Goal: Task Accomplishment & Management: Manage account settings

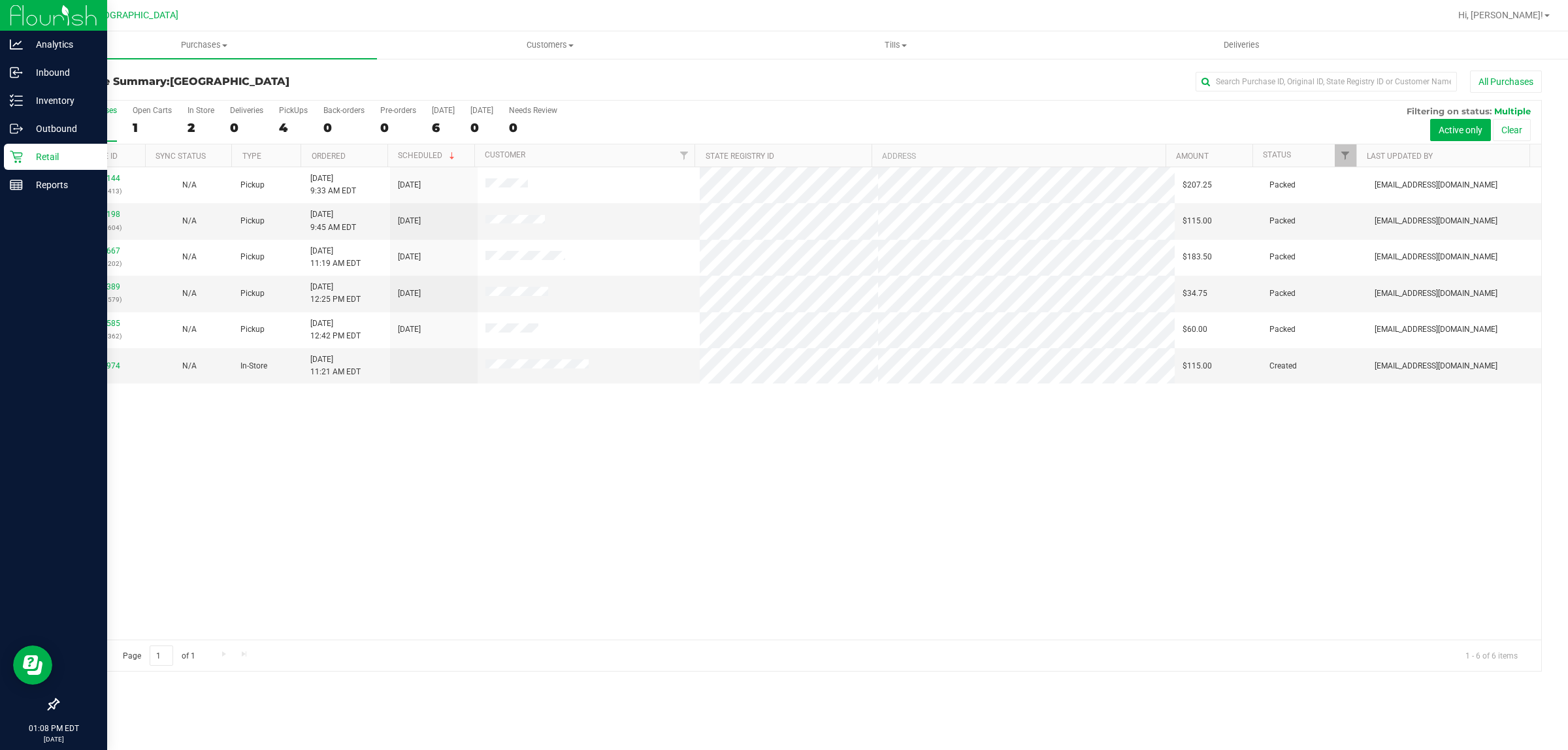
click at [41, 170] on link "Retail" at bounding box center [53, 158] width 107 height 28
click at [51, 185] on p "Reports" at bounding box center [62, 184] width 78 height 16
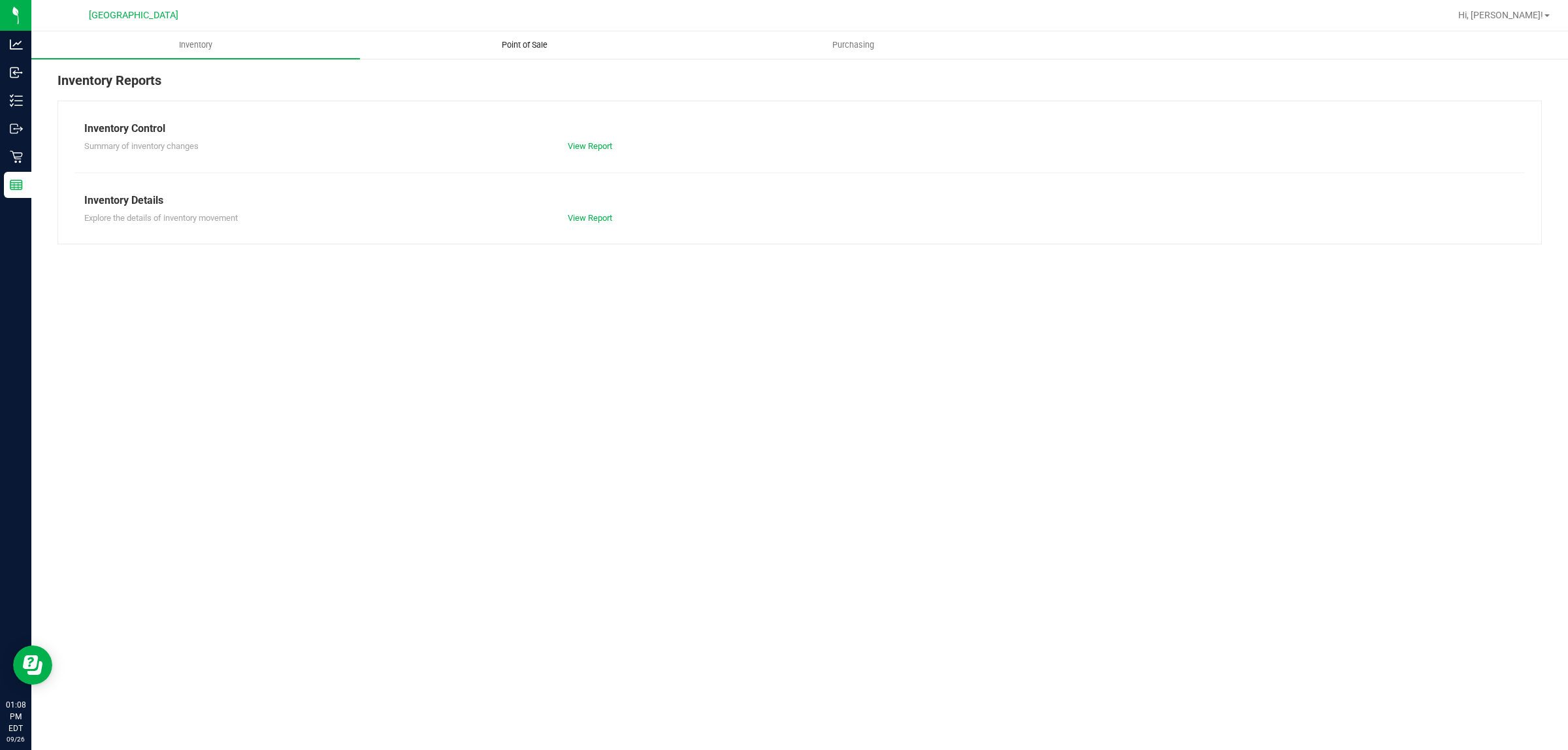
click at [517, 40] on span "Point of Sale" at bounding box center [524, 45] width 81 height 12
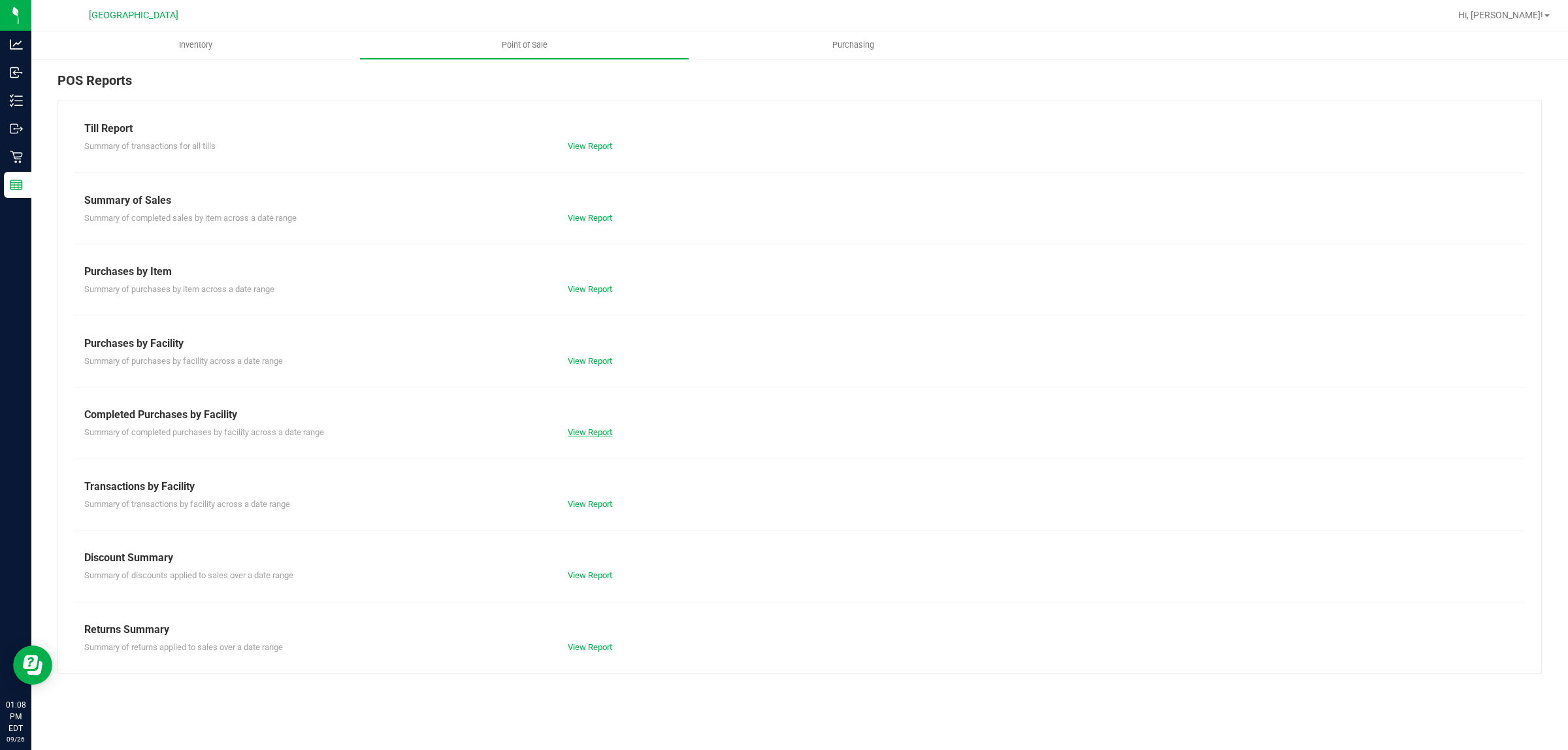
click at [595, 437] on link "View Report" at bounding box center [589, 432] width 45 height 10
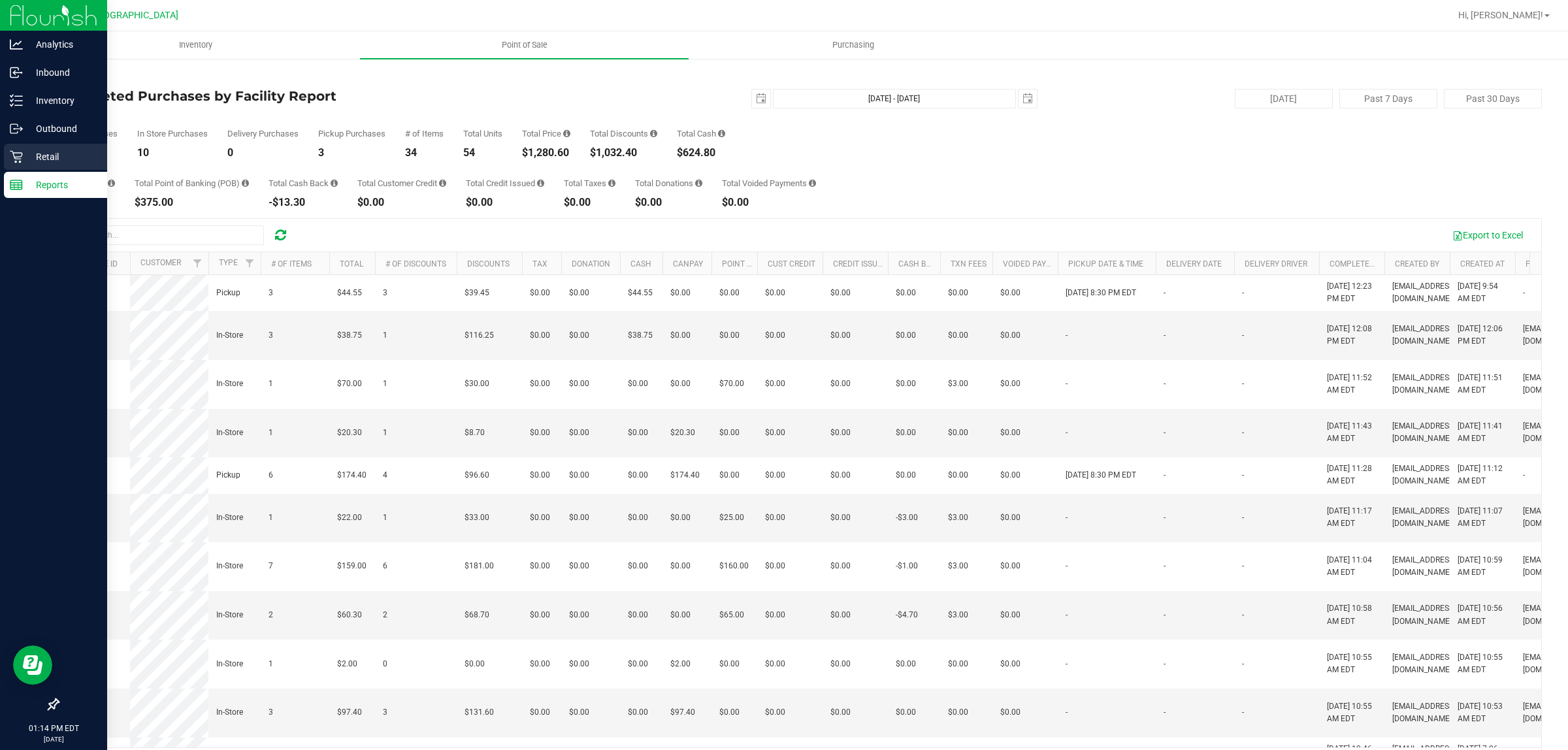
click at [17, 155] on icon at bounding box center [16, 156] width 13 height 13
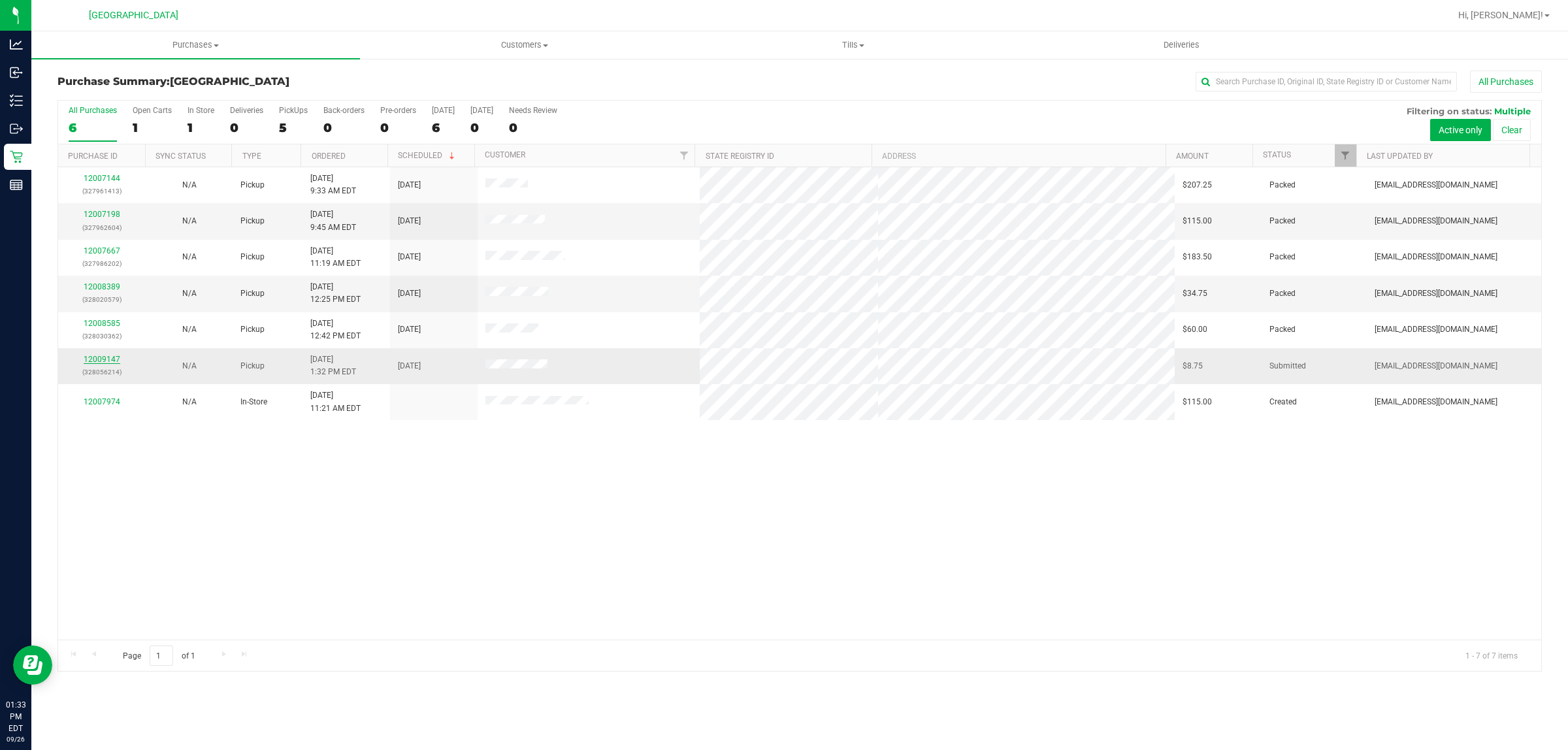
click at [93, 360] on link "12009147" at bounding box center [101, 359] width 36 height 9
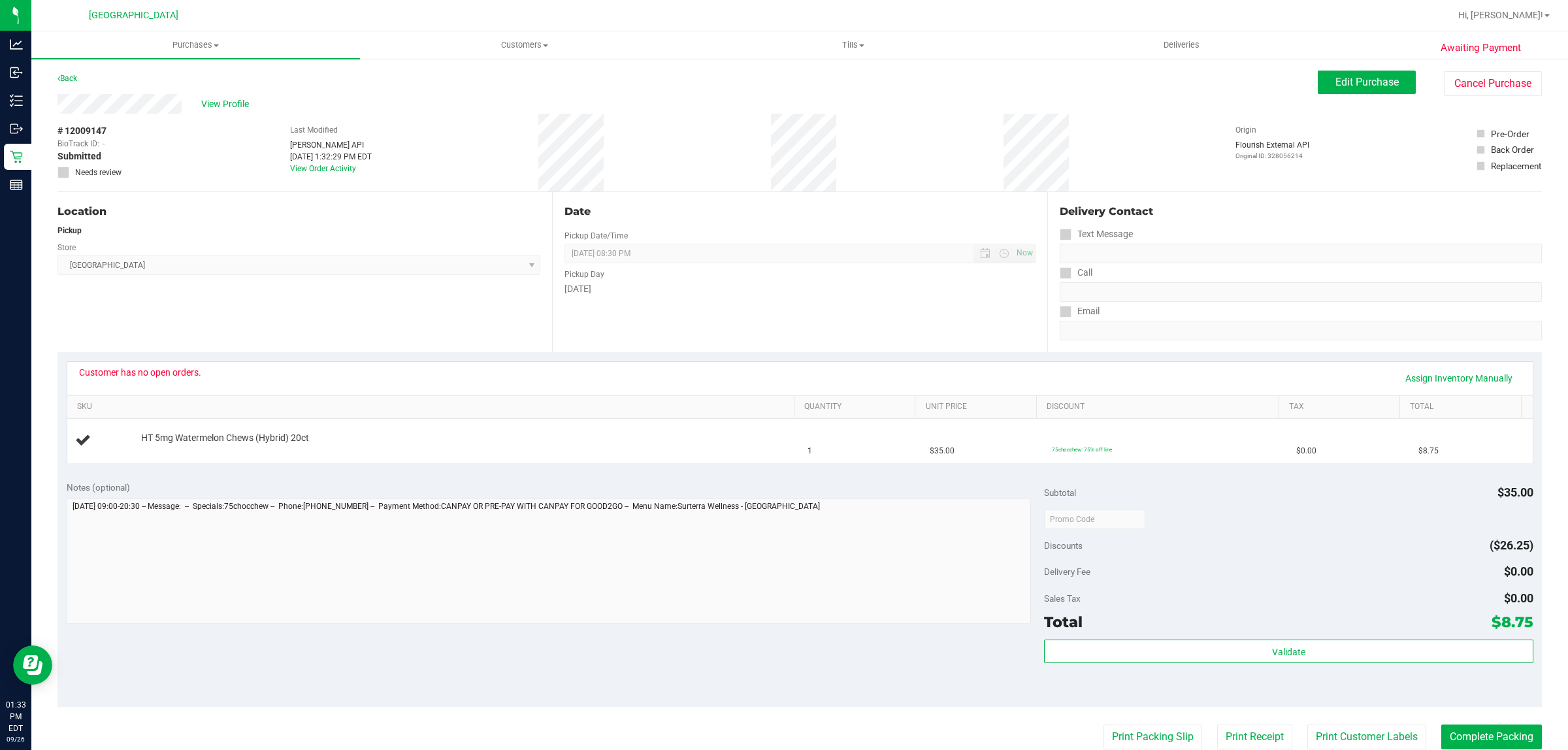
click at [157, 368] on div "Customer has no open orders." at bounding box center [140, 372] width 122 height 10
click at [77, 435] on icon at bounding box center [83, 439] width 16 height 16
click at [230, 104] on span "View Profile" at bounding box center [228, 104] width 52 height 14
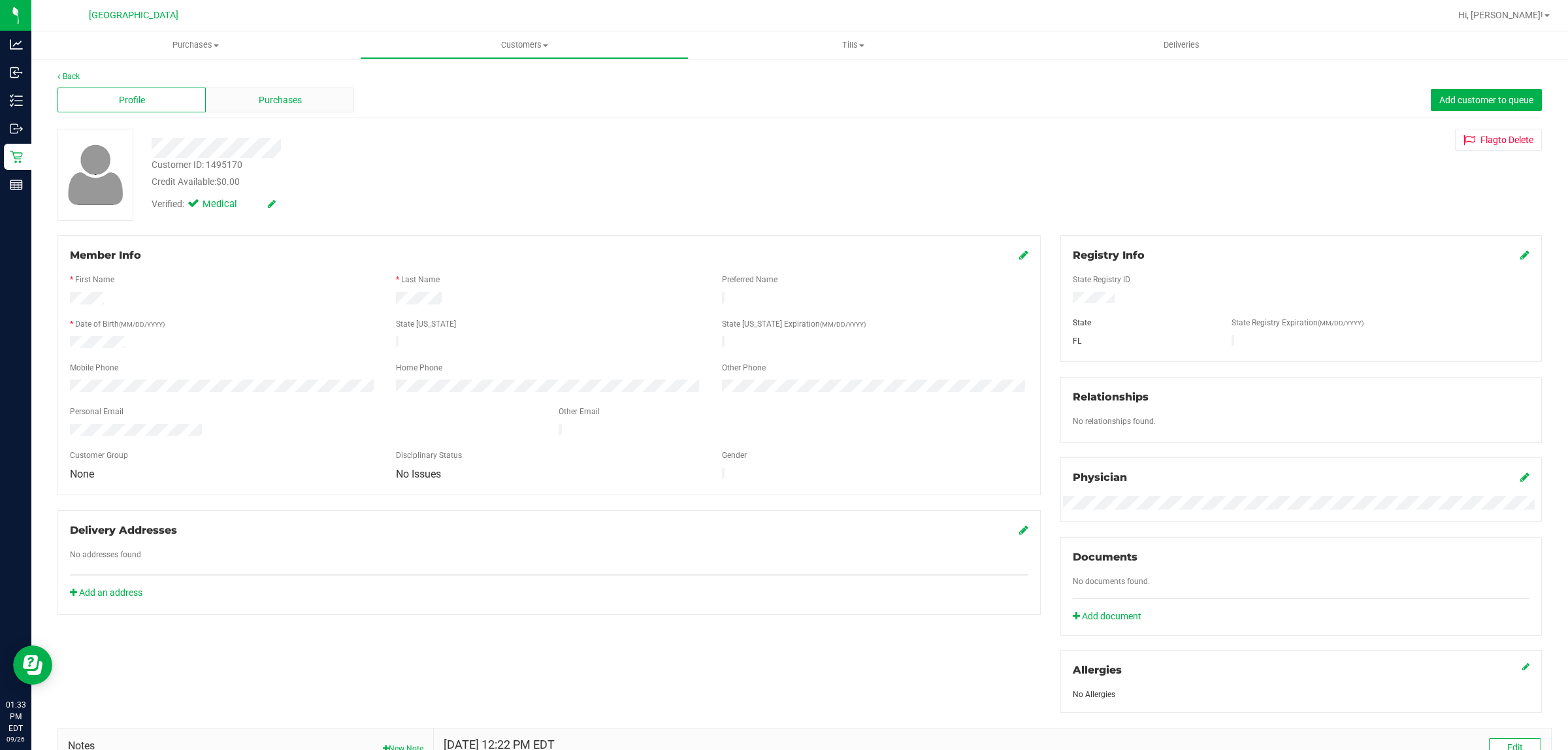
click at [250, 104] on div "Purchases" at bounding box center [280, 100] width 148 height 25
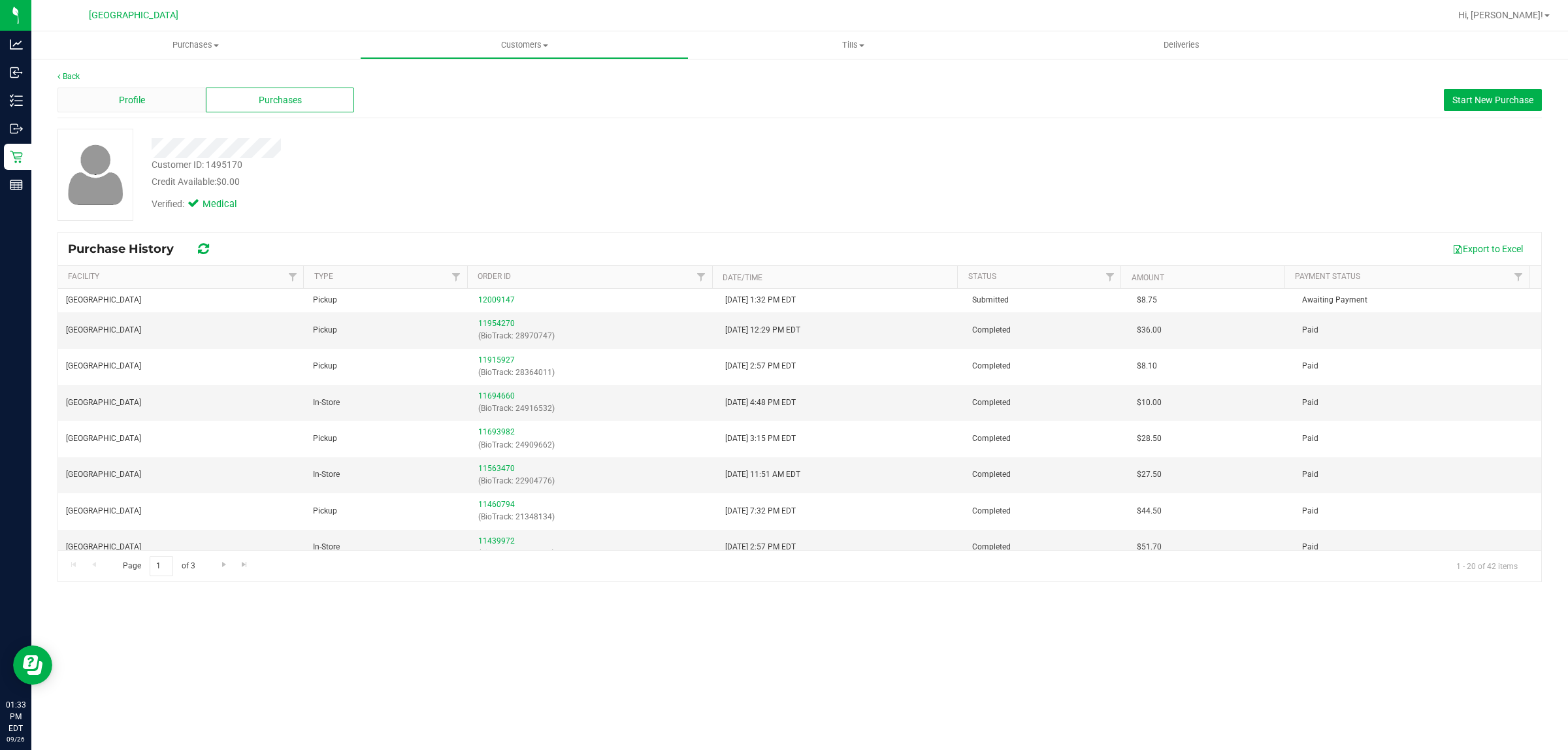
click at [154, 105] on div "Profile" at bounding box center [132, 100] width 148 height 25
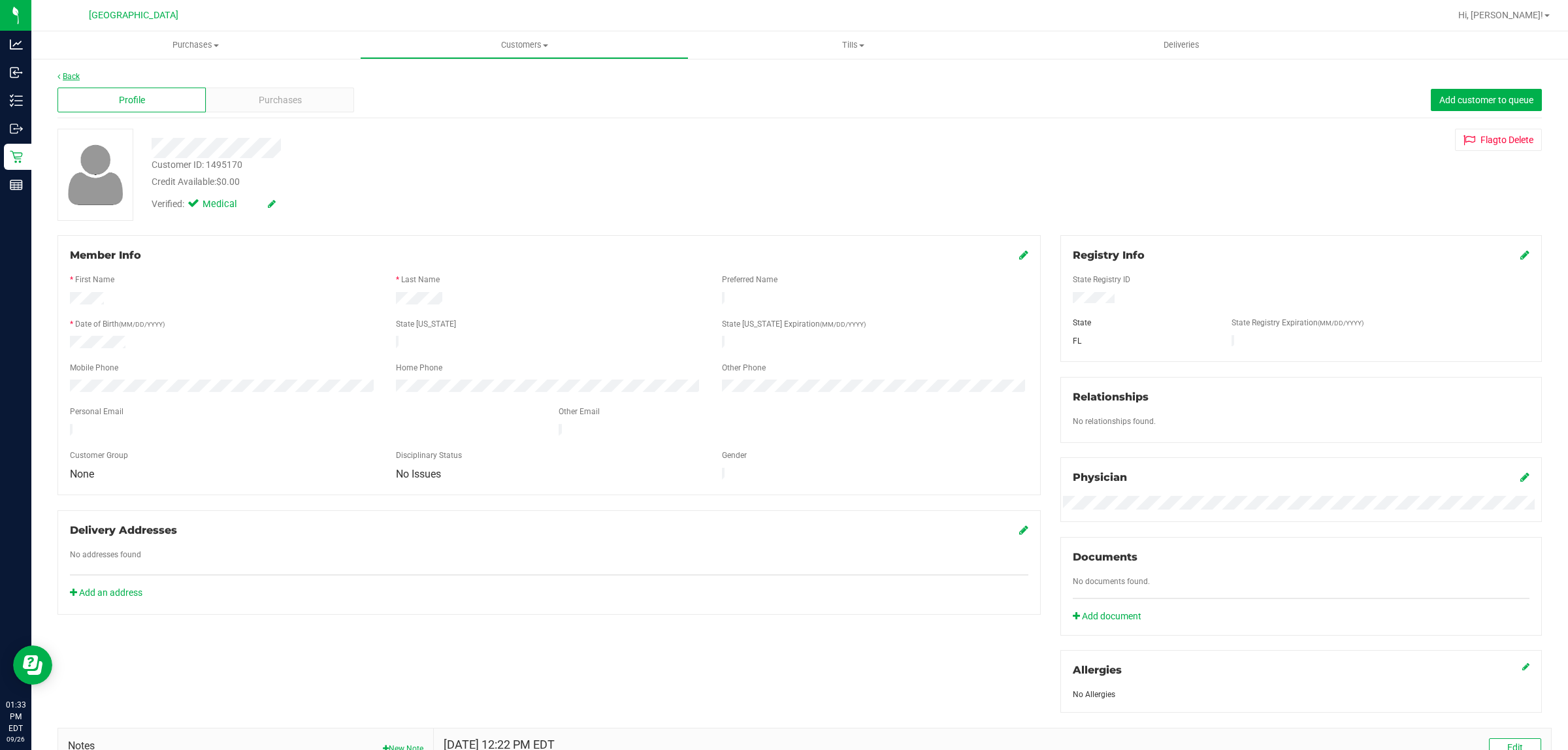
click at [66, 72] on link "Back" at bounding box center [69, 76] width 22 height 9
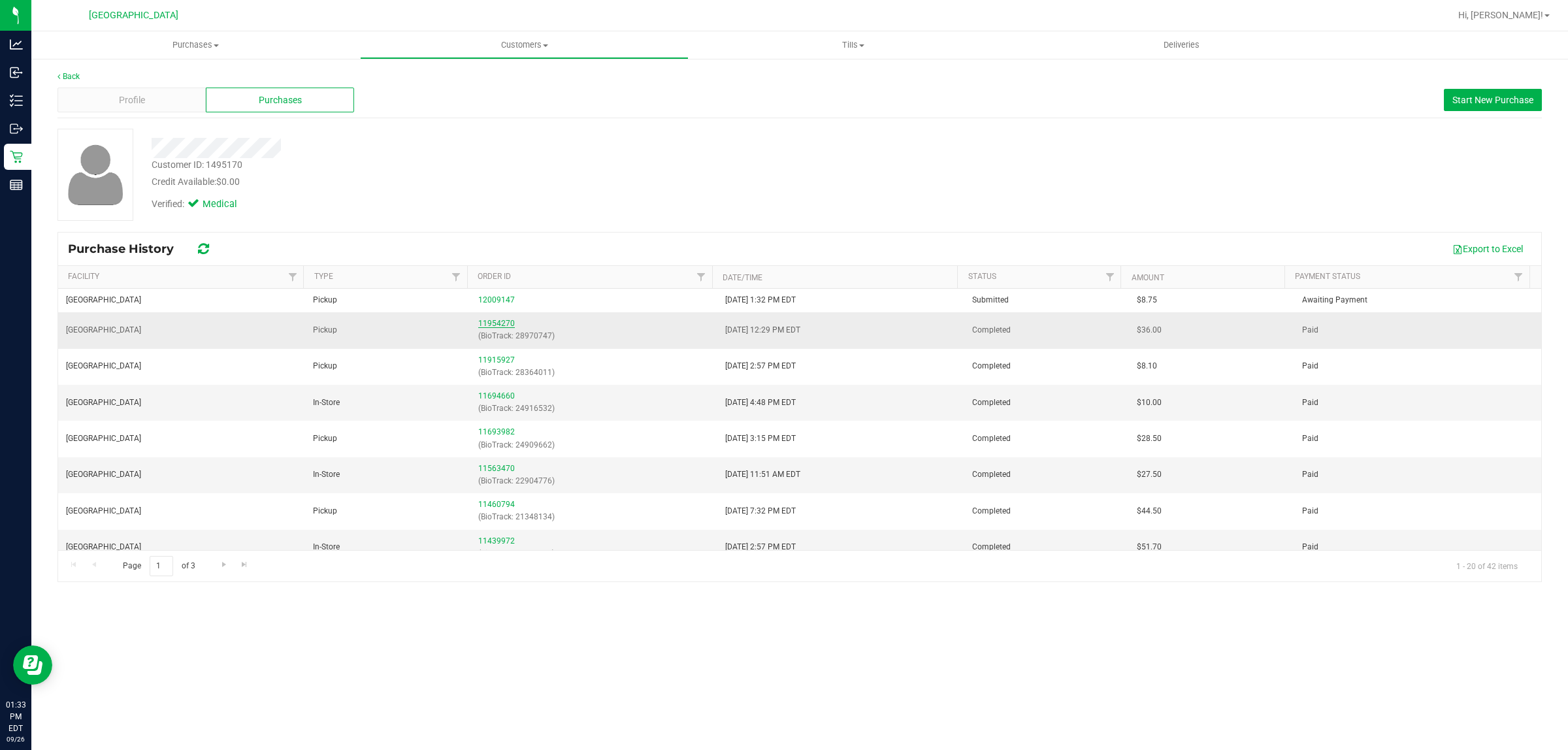
click at [506, 325] on link "11954270" at bounding box center [496, 323] width 36 height 9
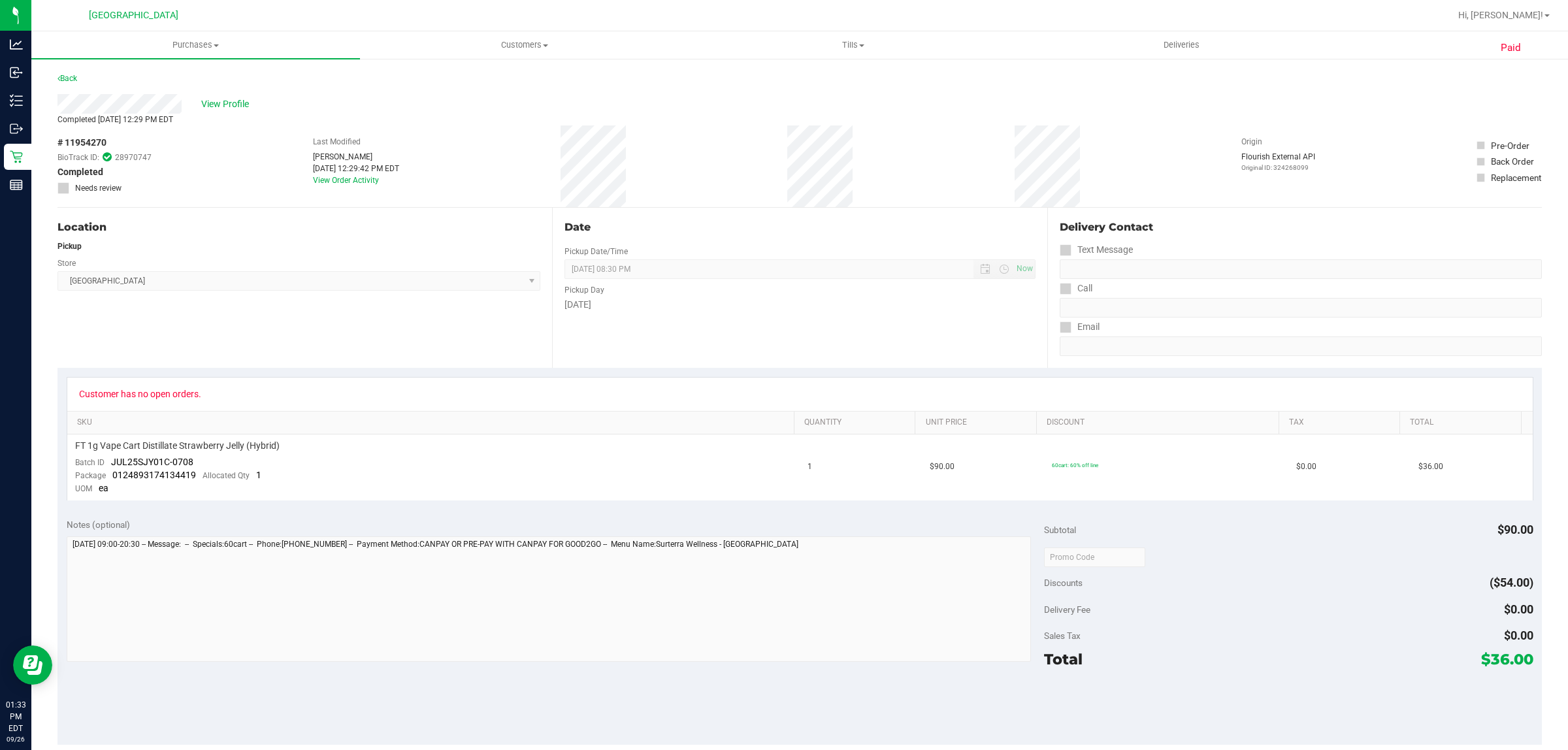
click at [180, 402] on div "Customer has no open orders." at bounding box center [800, 394] width 1465 height 34
click at [834, 160] on div "# 11954270 BioTrack ID: 28970747 Completed Needs review Last Modified [PERSON_N…" at bounding box center [800, 166] width 1484 height 82
click at [71, 77] on link "Back" at bounding box center [67, 78] width 20 height 9
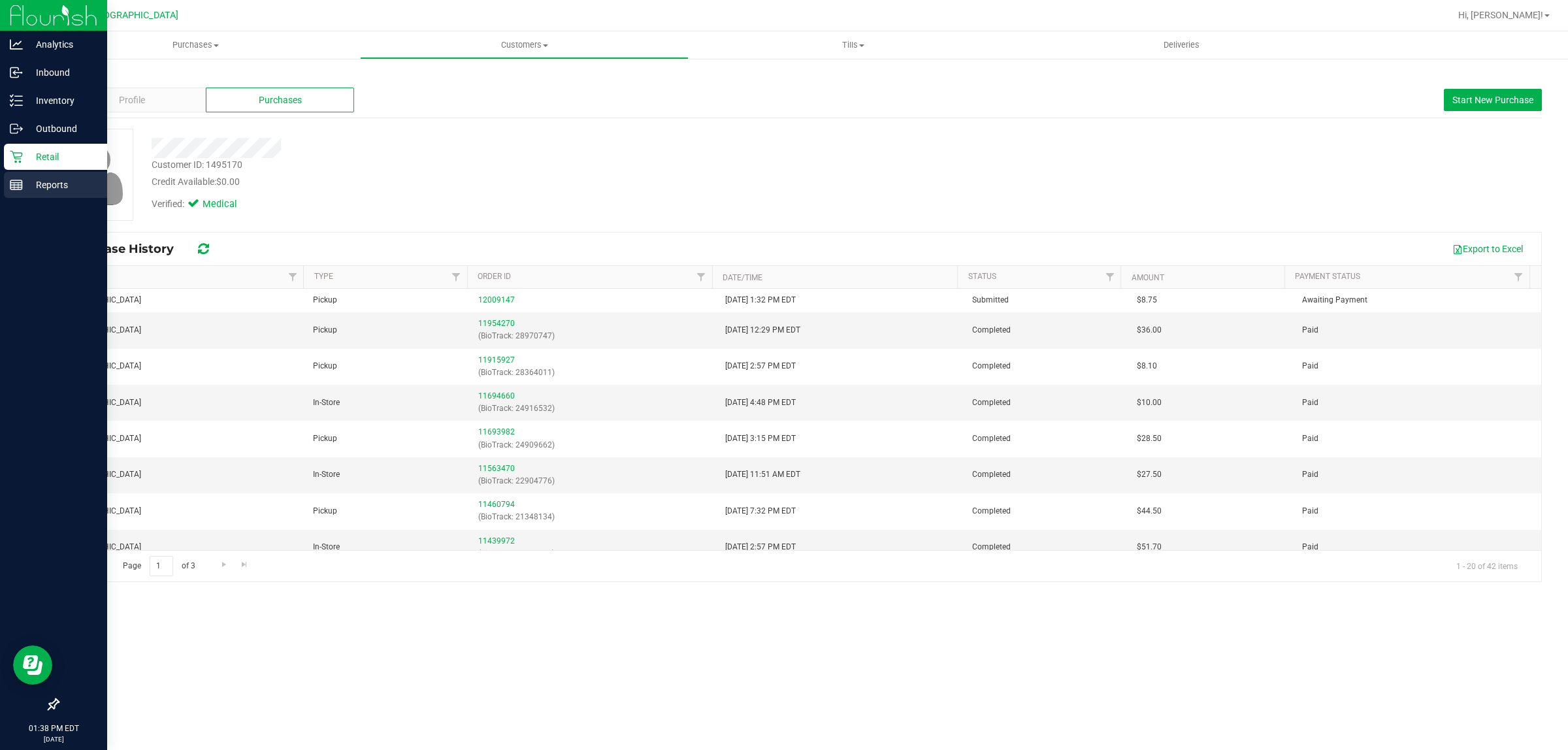
click at [21, 193] on div "Reports" at bounding box center [56, 185] width 103 height 26
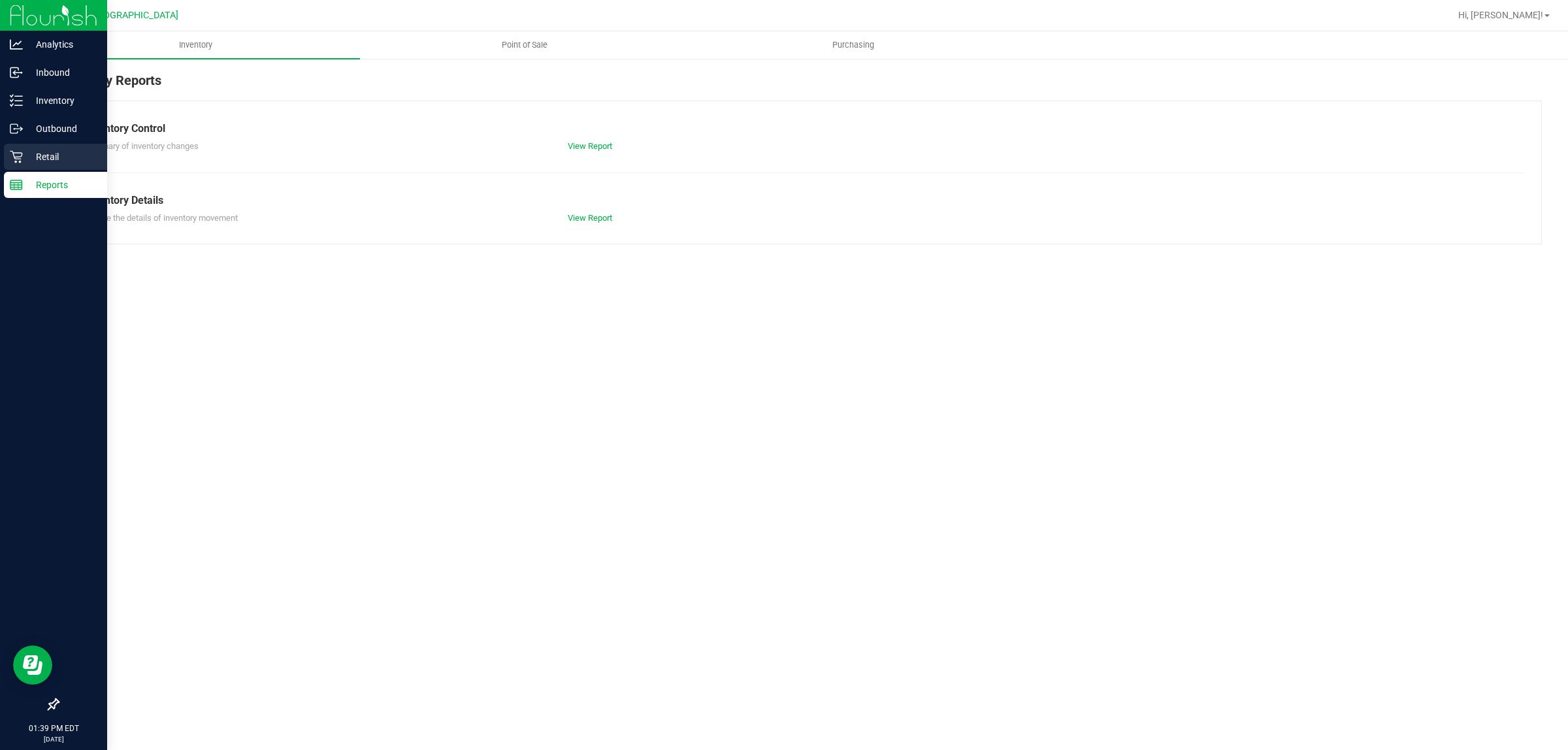
click at [39, 156] on p "Retail" at bounding box center [62, 156] width 78 height 16
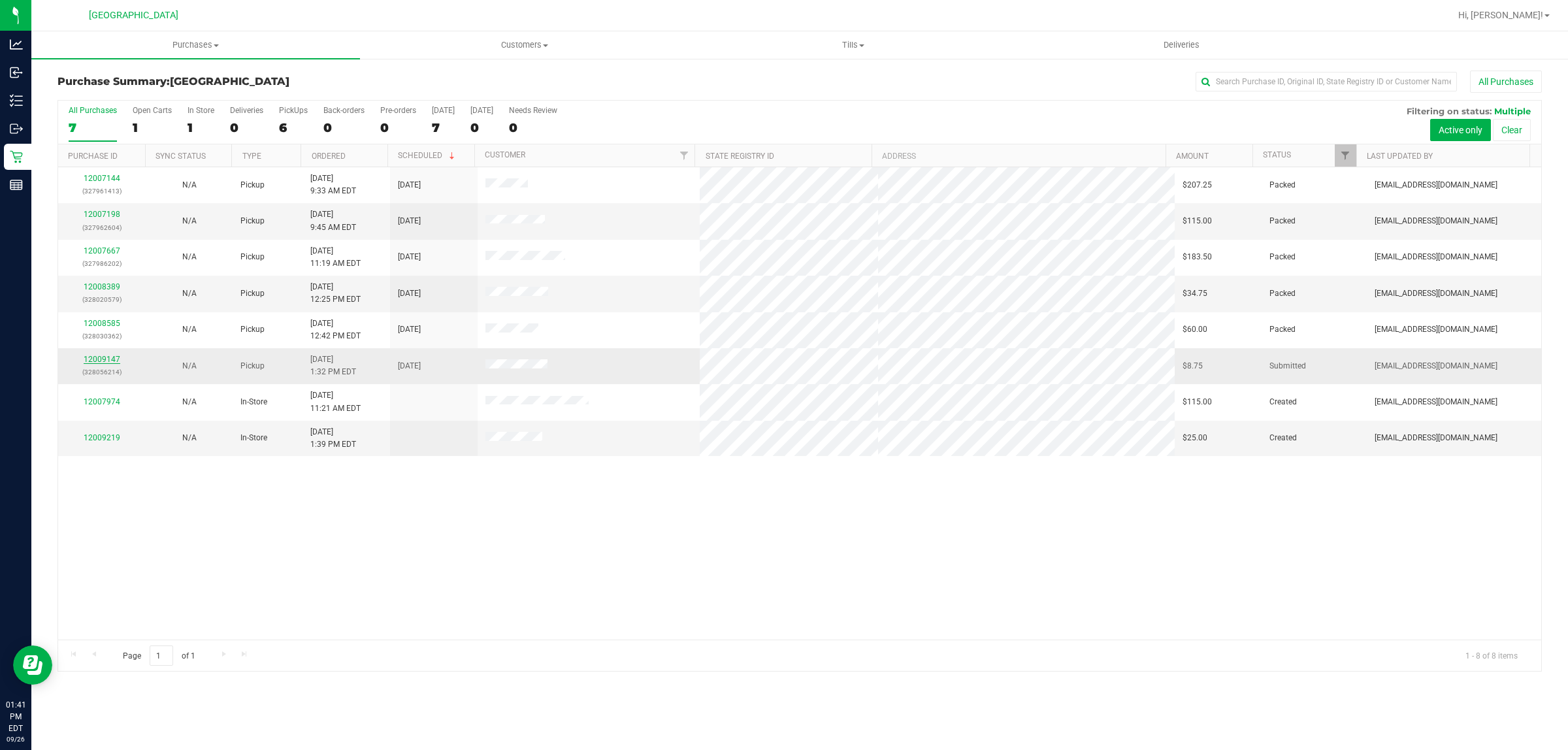
click at [109, 364] on link "12009147" at bounding box center [101, 359] width 36 height 9
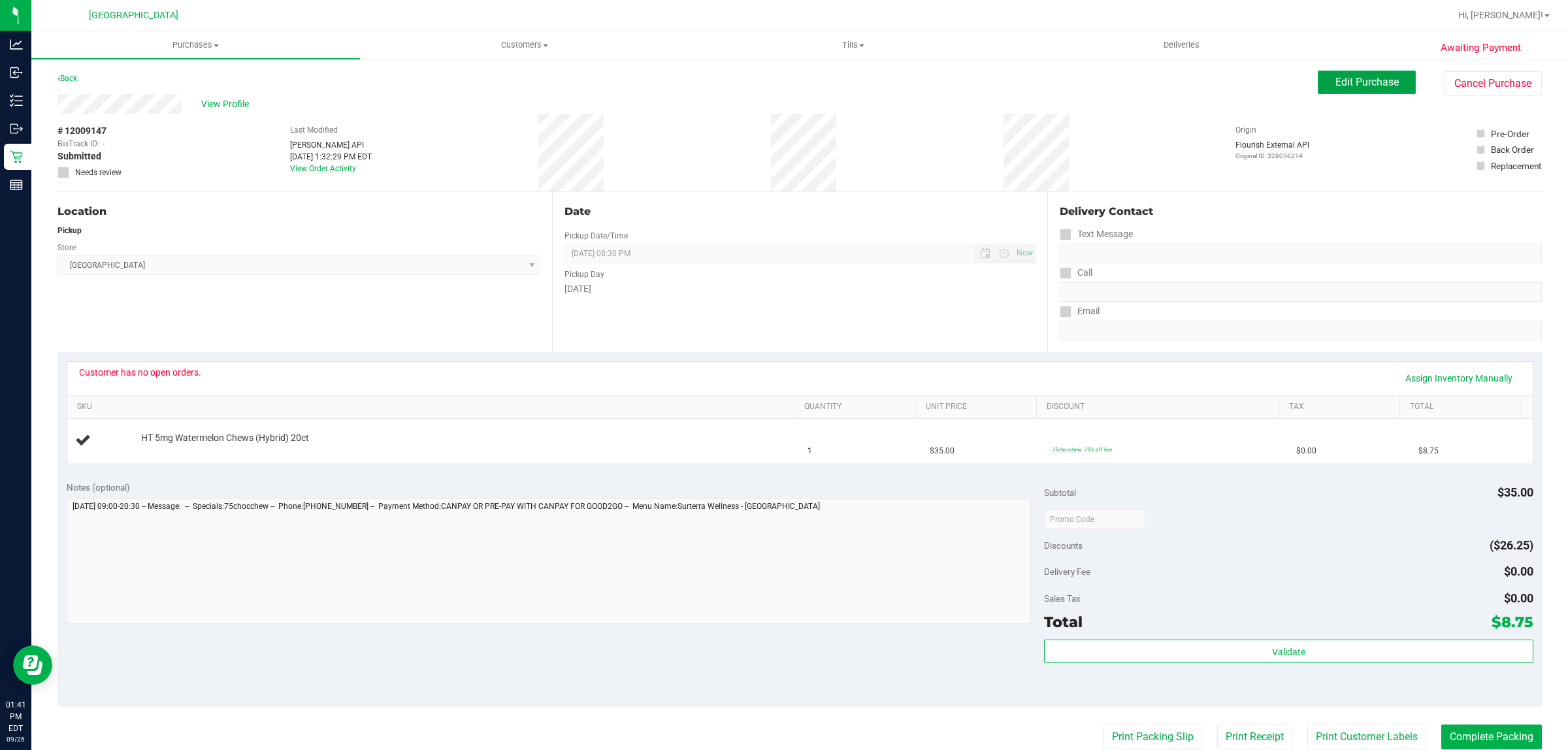
click at [1347, 86] on span "Edit Purchase" at bounding box center [1367, 82] width 63 height 12
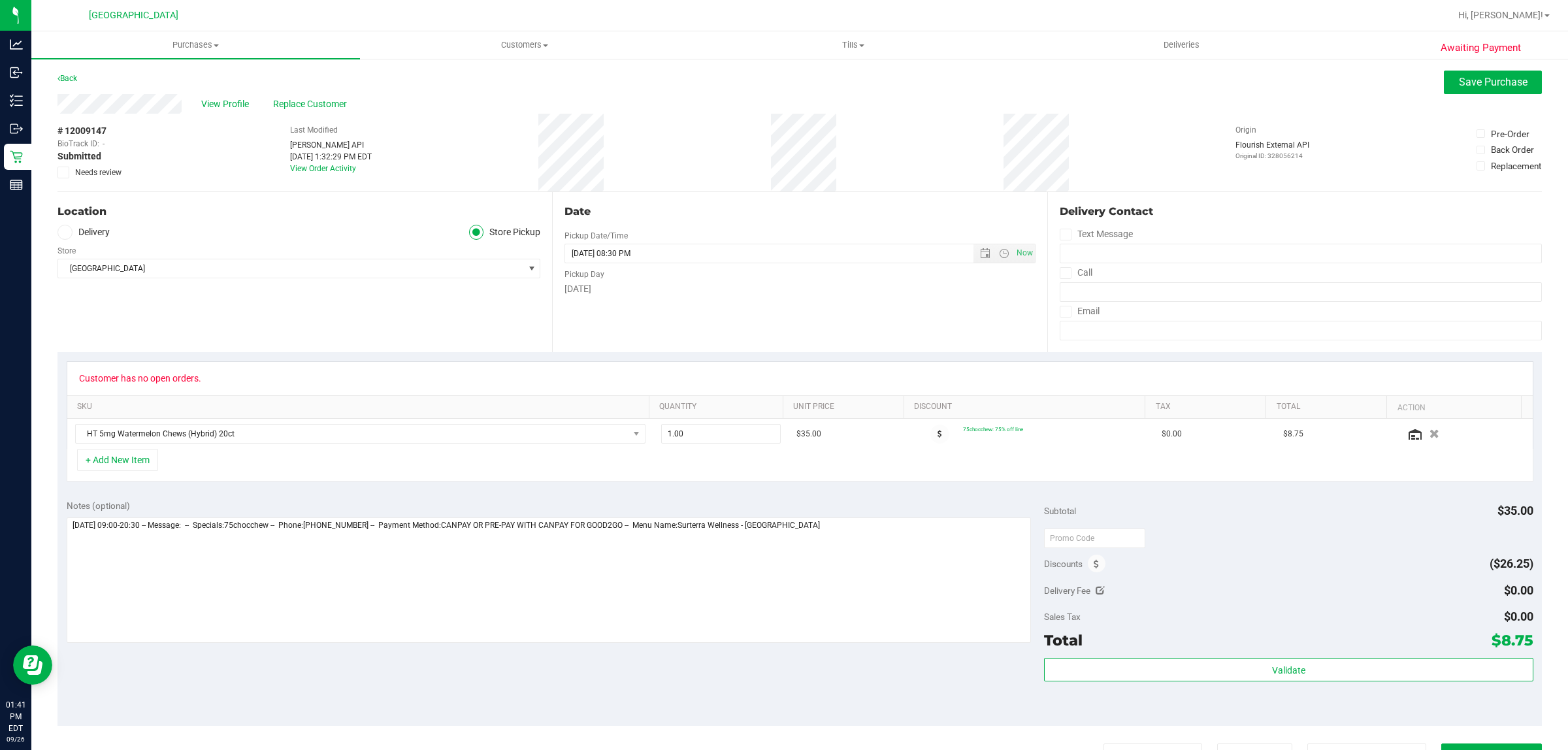
click at [70, 172] on label "Needs review" at bounding box center [90, 172] width 65 height 12
click at [0, 0] on input "Needs review" at bounding box center [0, 0] width 0 height 0
click at [1455, 90] on button "Save Purchase" at bounding box center [1493, 82] width 98 height 23
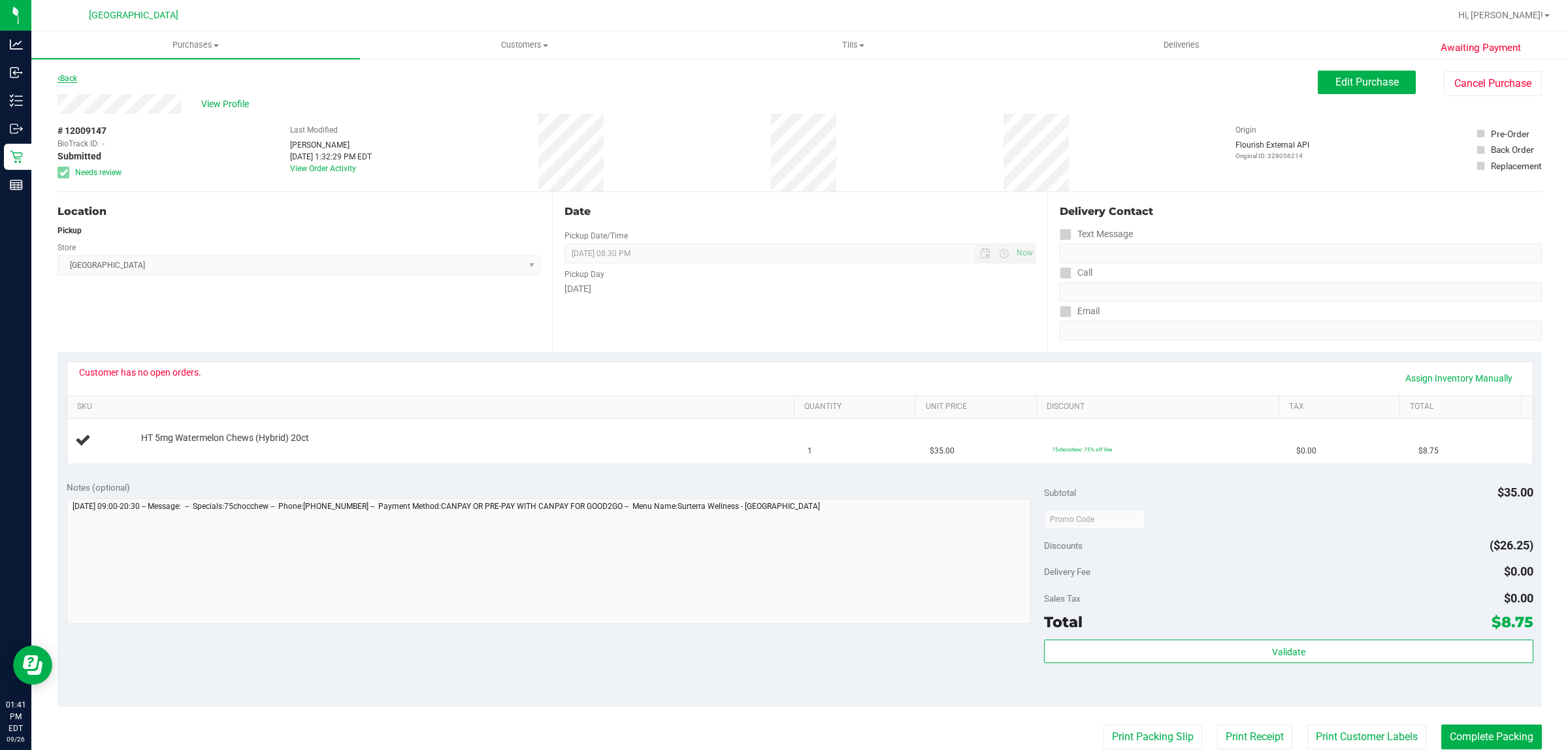
click at [59, 79] on icon at bounding box center [59, 78] width 3 height 8
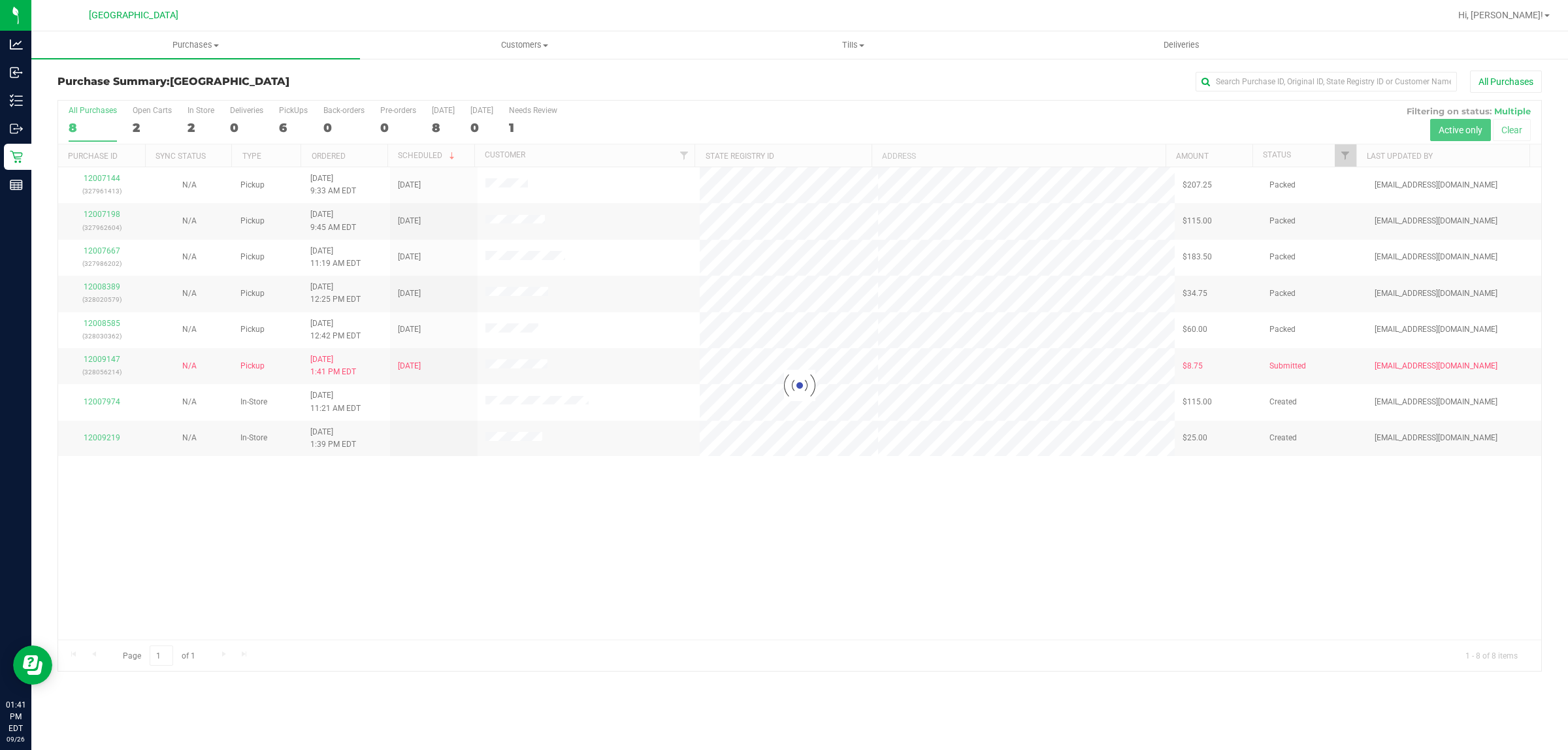
click at [387, 574] on div at bounding box center [800, 386] width 1483 height 570
